Goal: Find specific page/section: Find specific page/section

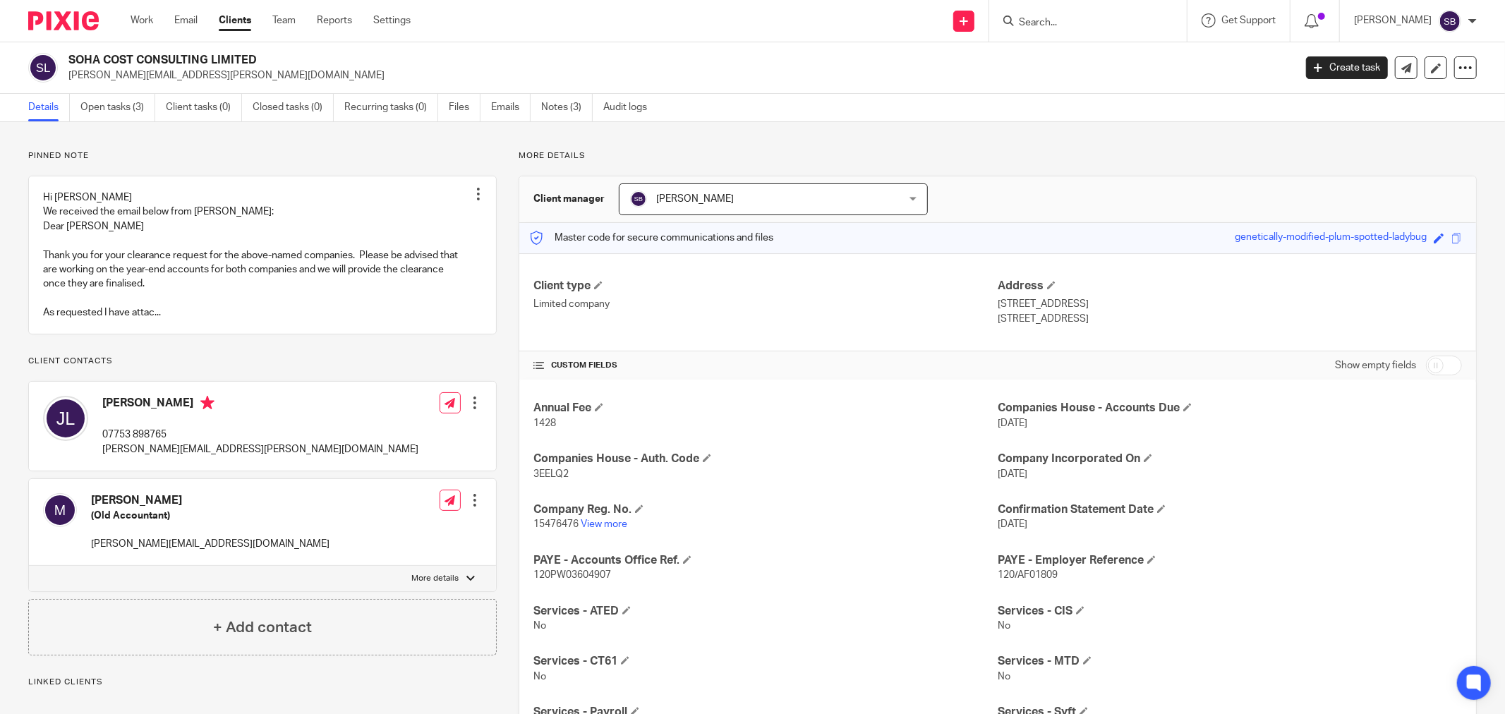
click at [1077, 22] on input "Search" at bounding box center [1080, 23] width 127 height 13
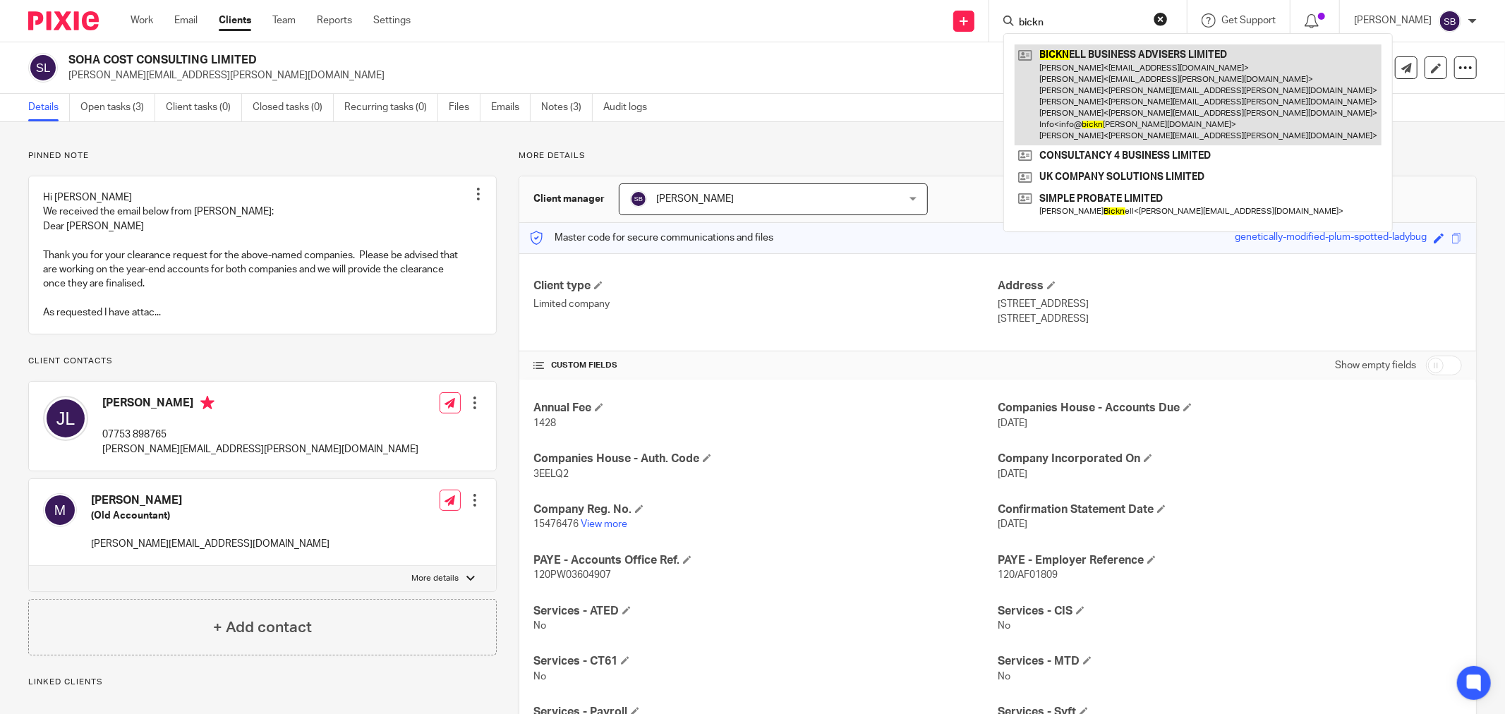
type input "bickn"
click at [1187, 79] on link at bounding box center [1198, 94] width 367 height 101
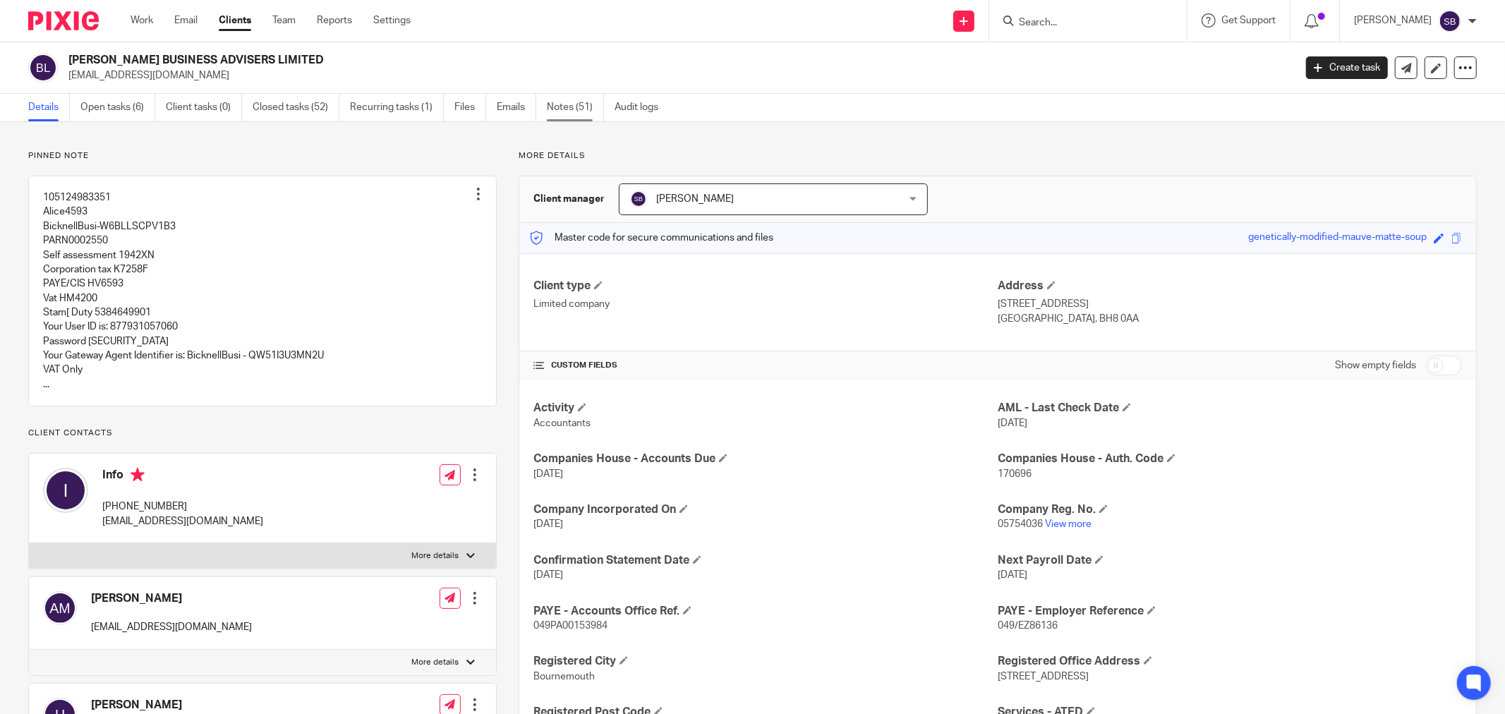
click at [565, 100] on link "Notes (51)" at bounding box center [575, 108] width 57 height 28
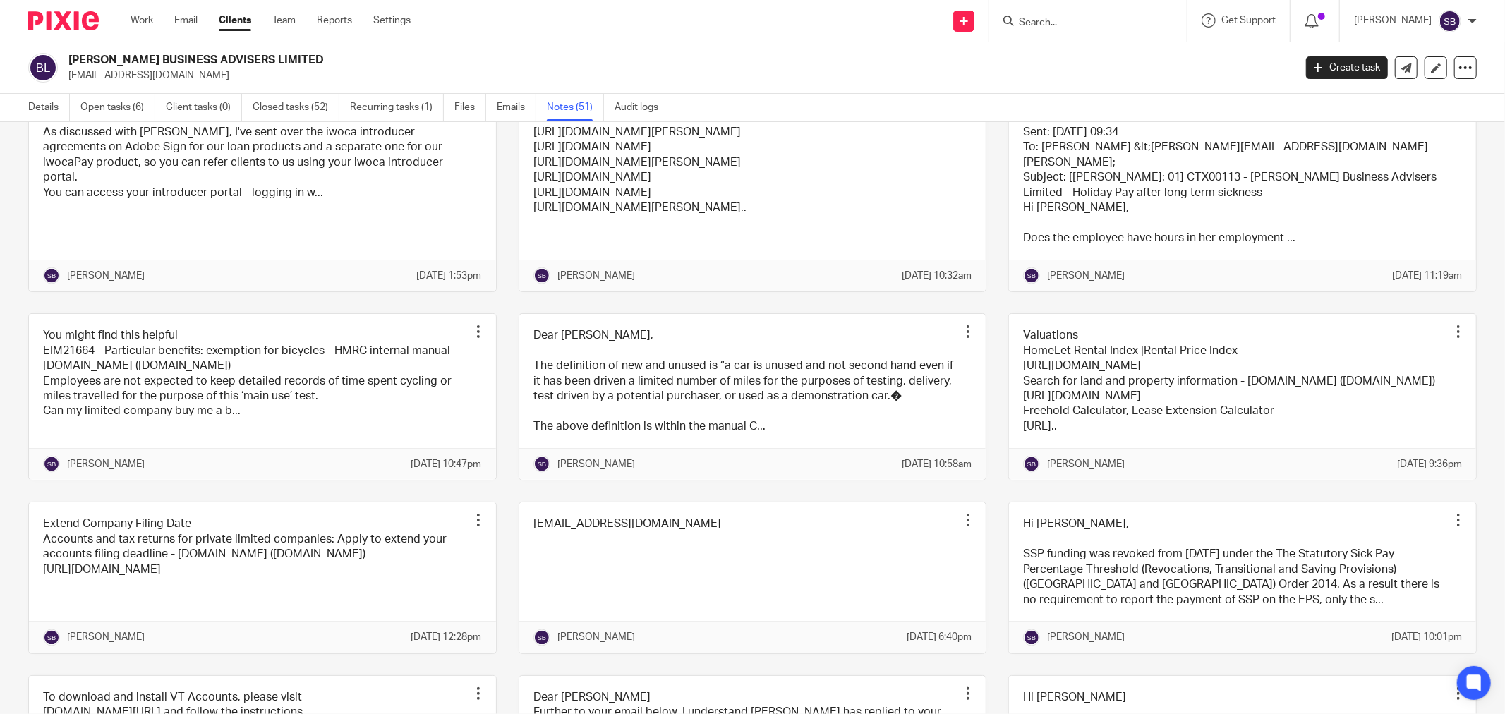
scroll to position [1881, 0]
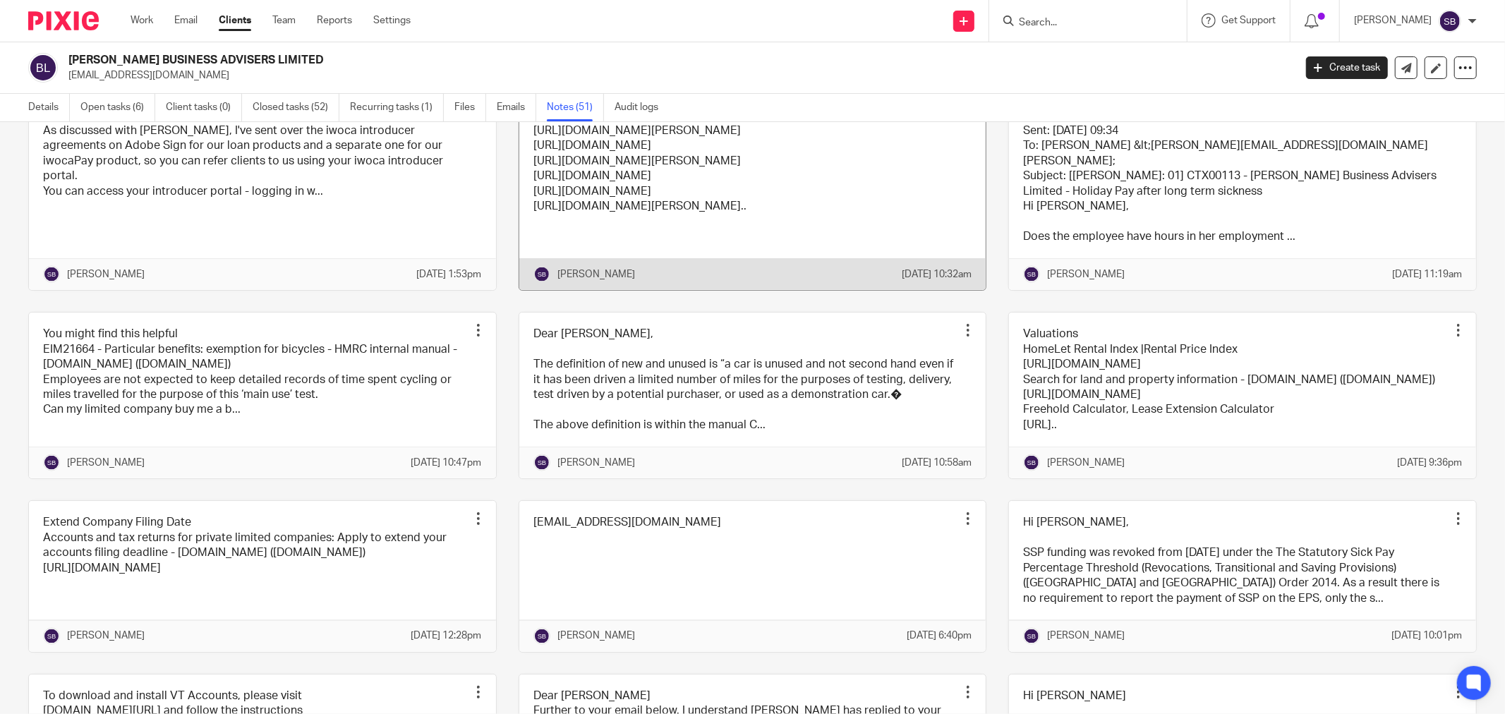
click at [781, 290] on link at bounding box center [752, 184] width 467 height 211
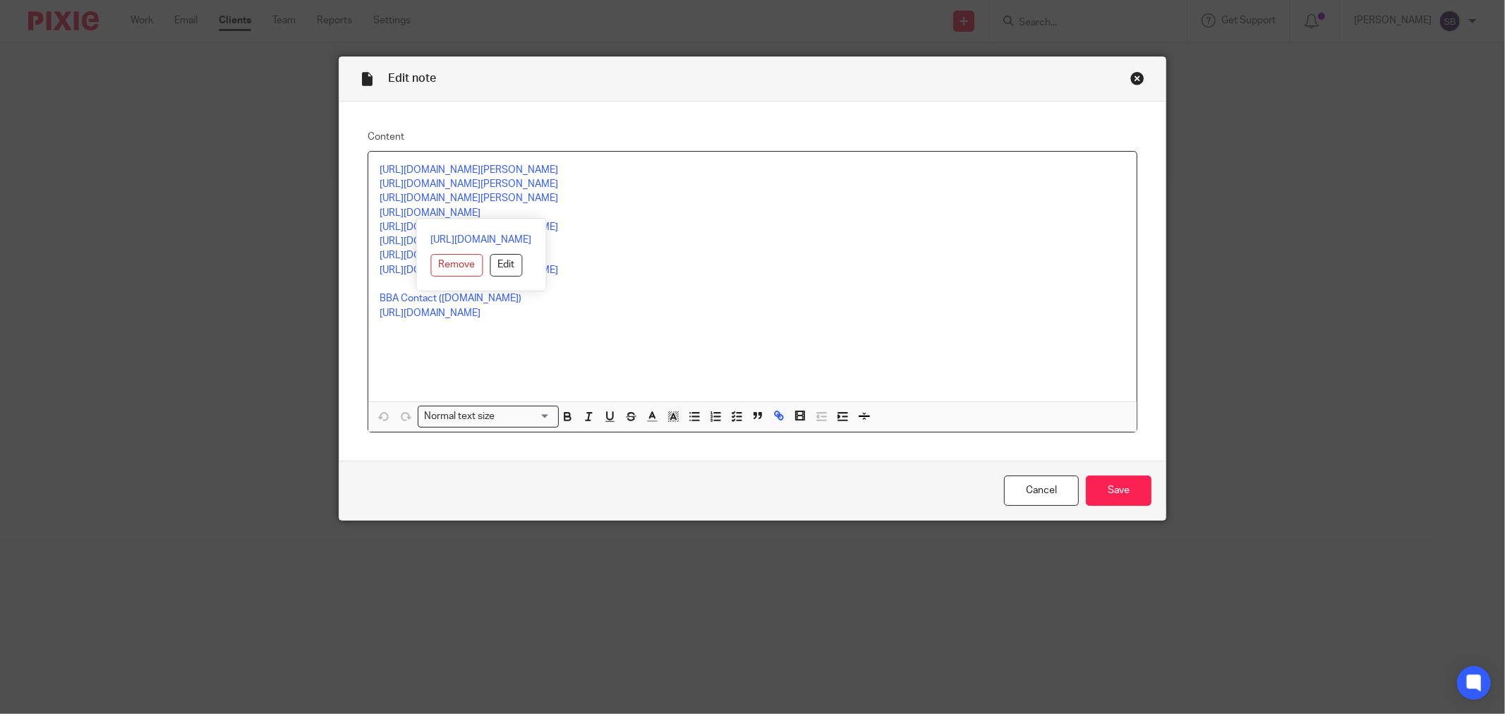
drag, startPoint x: 374, startPoint y: 212, endPoint x: 586, endPoint y: 208, distance: 212.4
click at [586, 208] on p "https://calendly.com/bicknellbusiness/30min" at bounding box center [753, 213] width 746 height 14
copy link "https://calendly.com/bicknellbusiness/30min"
click at [1131, 75] on div "Close this dialog window" at bounding box center [1137, 78] width 14 height 14
